Goal: Information Seeking & Learning: Find specific page/section

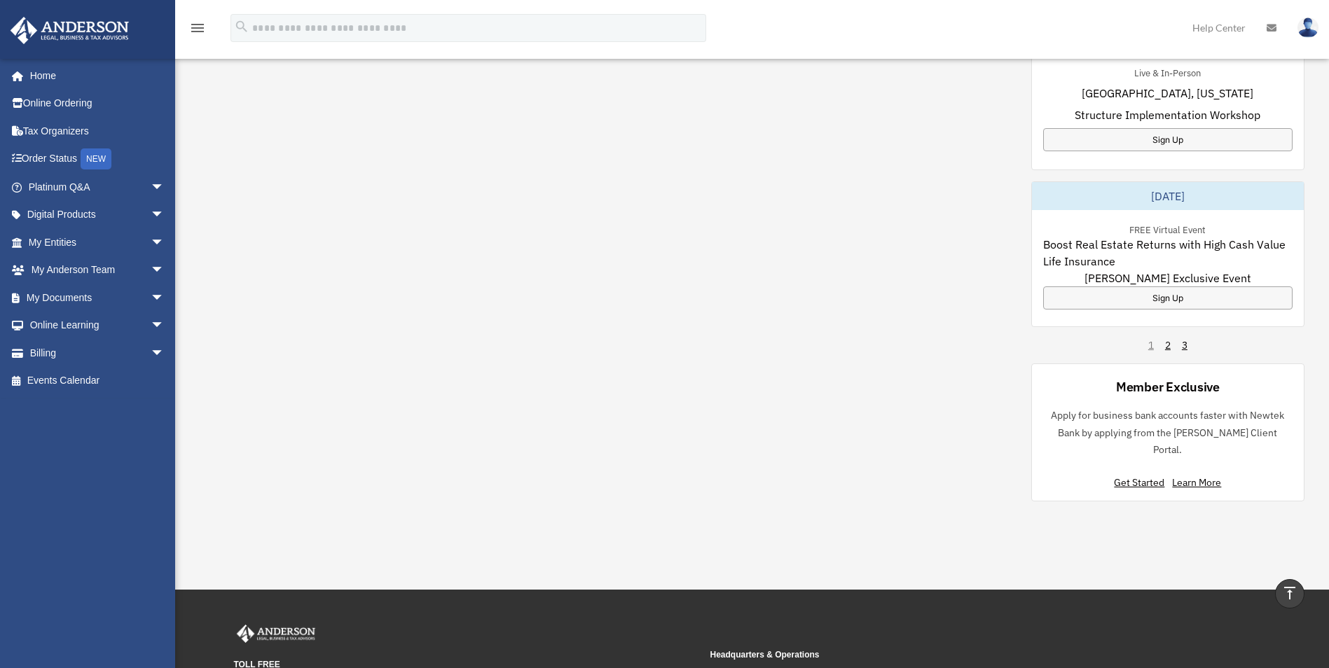
scroll to position [840, 0]
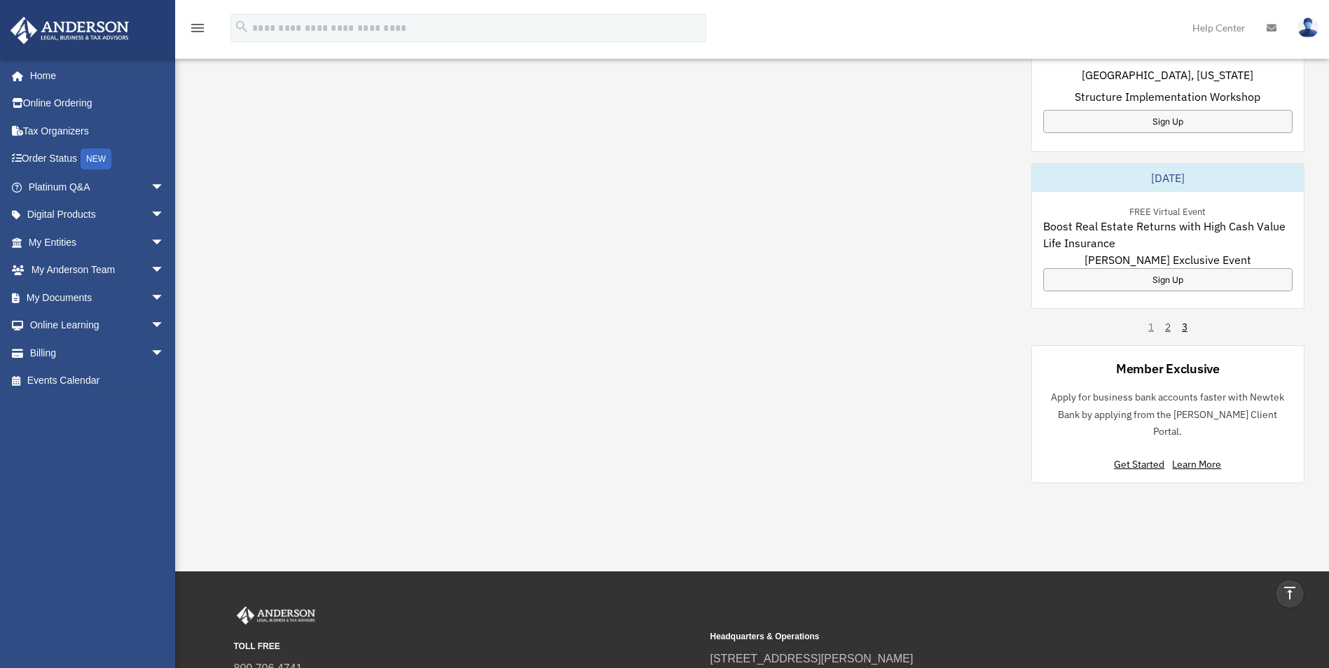
click at [1165, 323] on link "2" at bounding box center [1168, 327] width 6 height 14
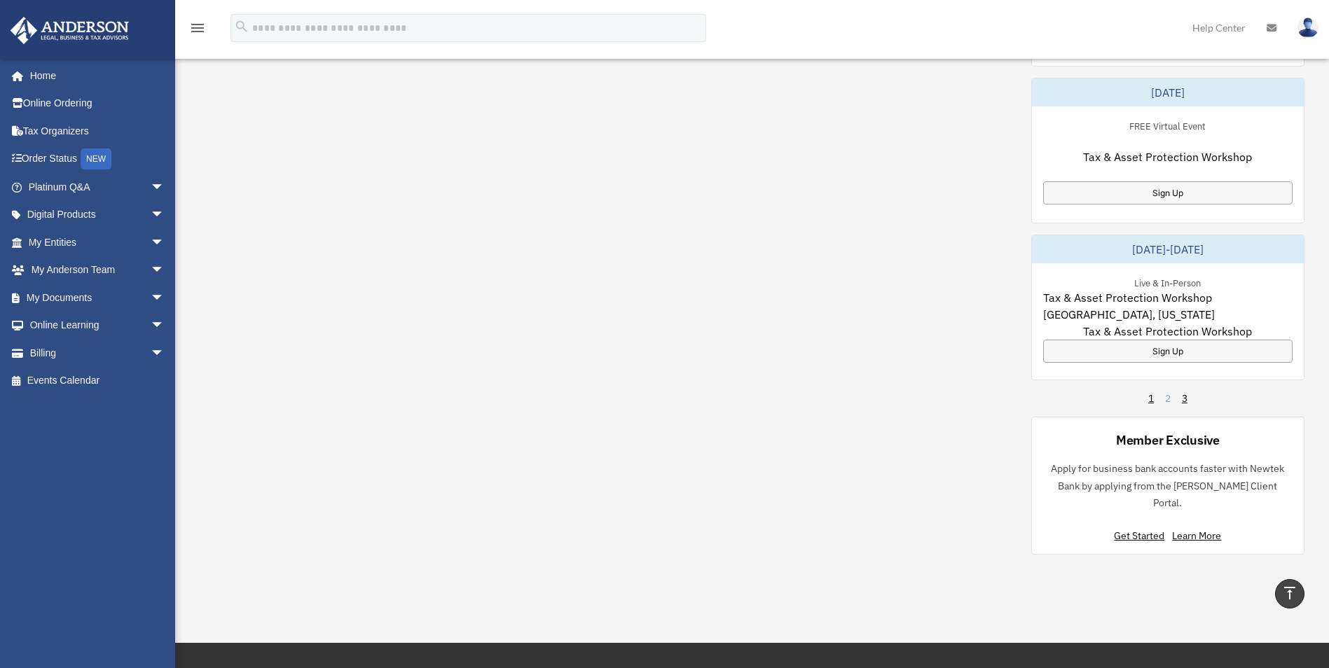
scroll to position [770, 0]
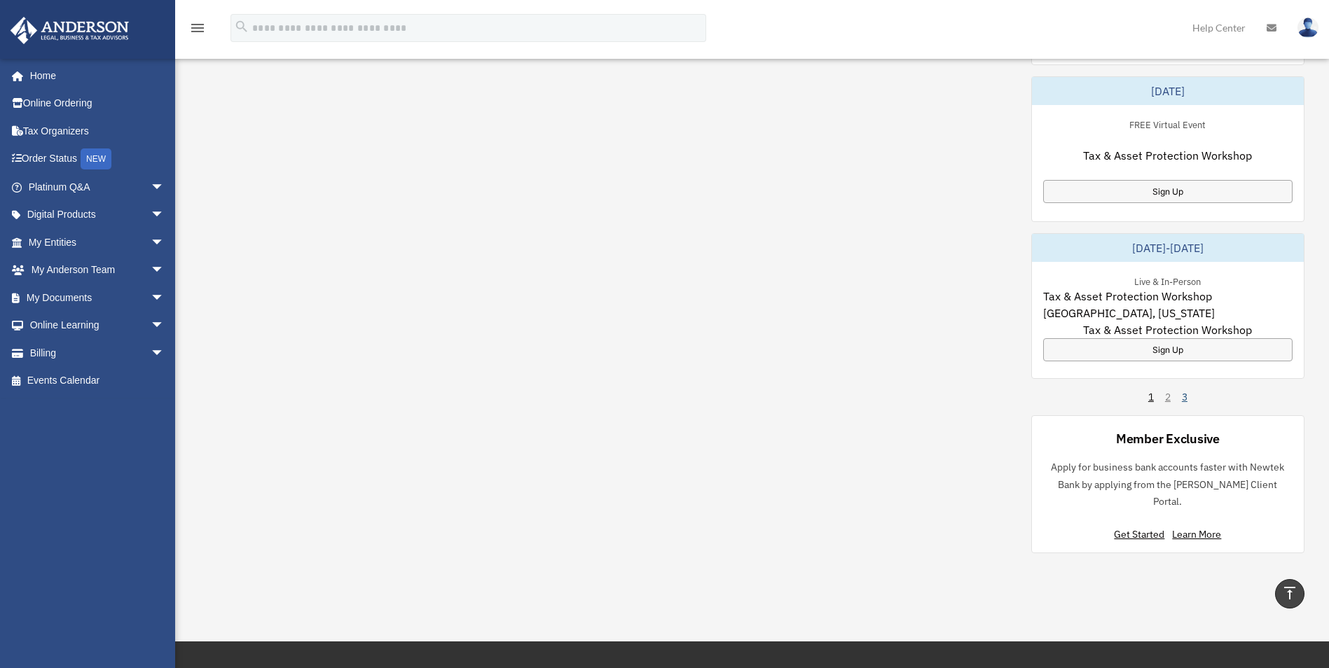
click at [1185, 399] on link "3" at bounding box center [1185, 397] width 6 height 14
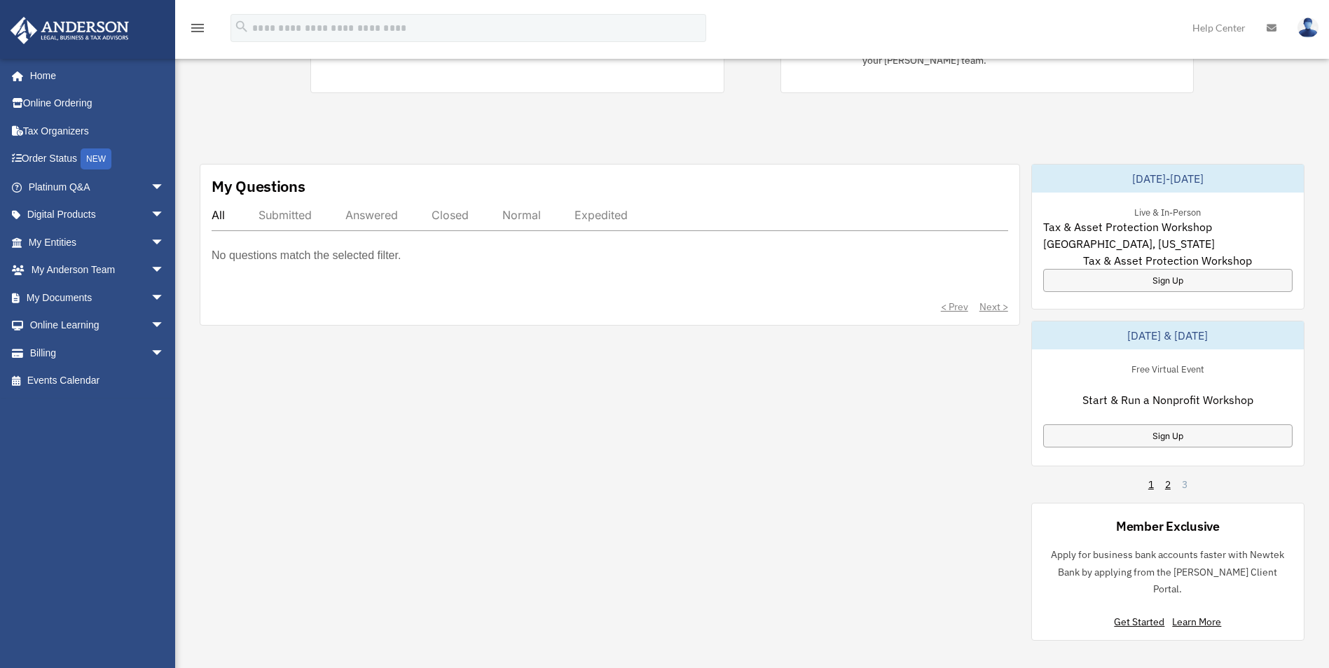
scroll to position [387, 0]
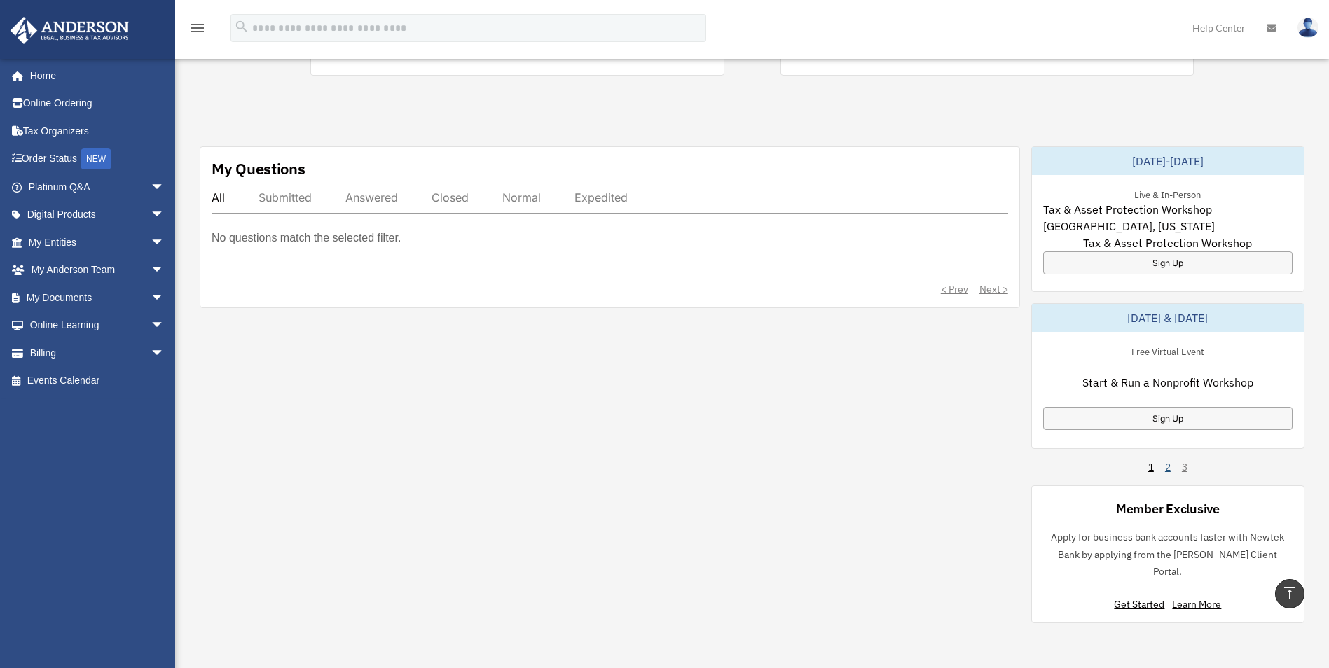
click at [1166, 468] on link "2" at bounding box center [1168, 467] width 6 height 14
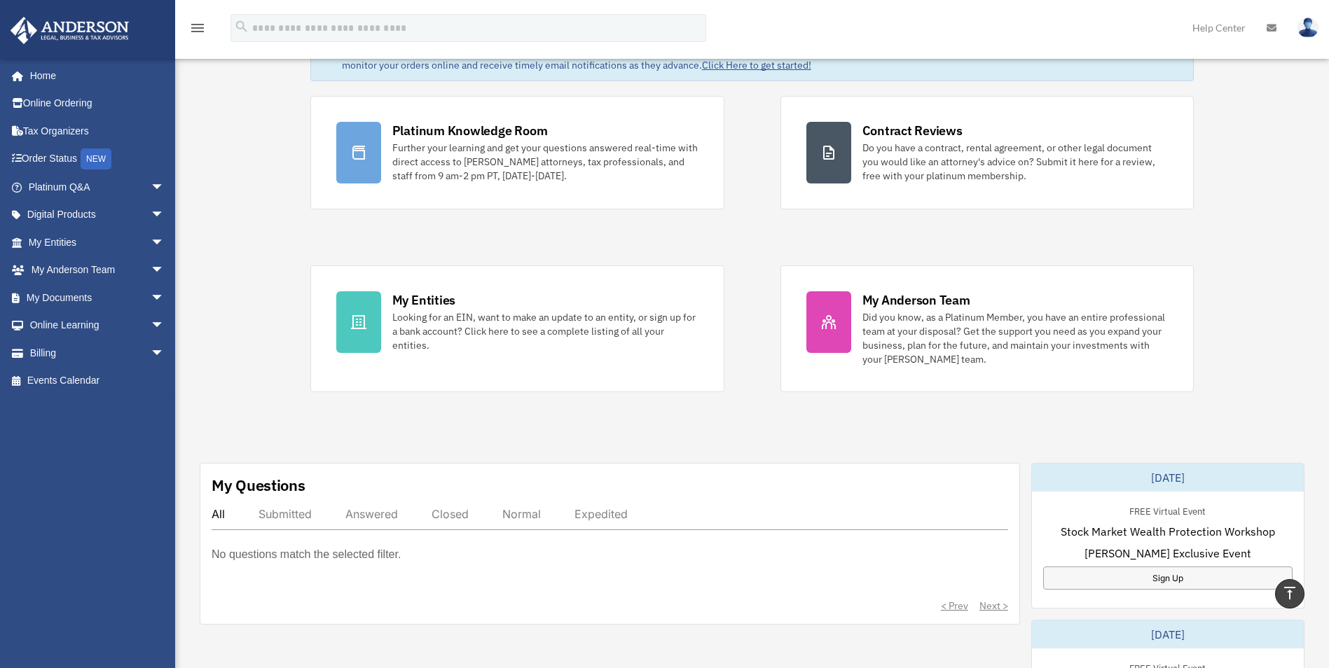
scroll to position [0, 0]
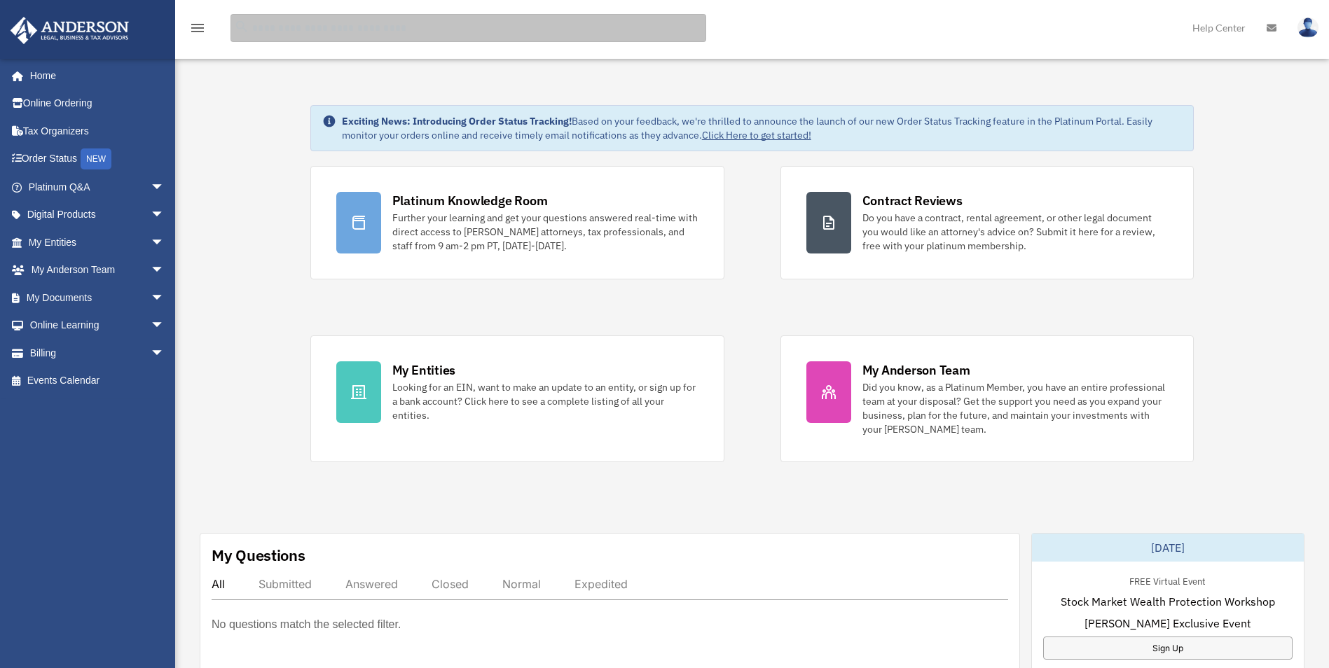
click at [294, 25] on input "search" at bounding box center [468, 28] width 476 height 28
type input "**********"
